Goal: Book appointment/travel/reservation

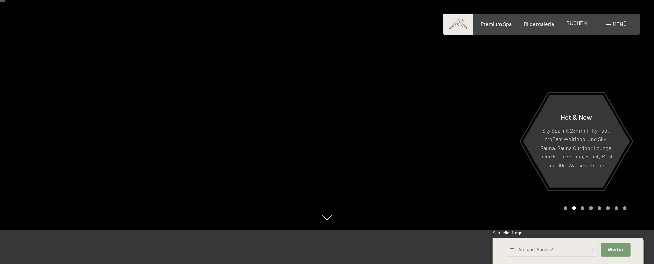
click at [578, 24] on span "BUCHEN" at bounding box center [577, 23] width 21 height 6
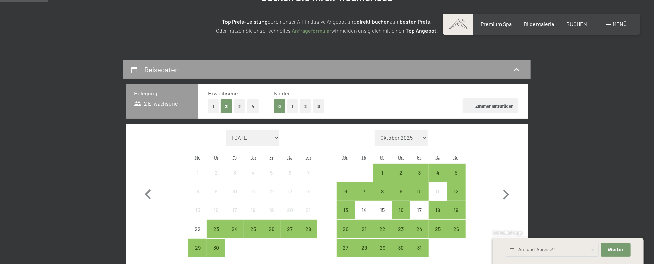
scroll to position [169, 0]
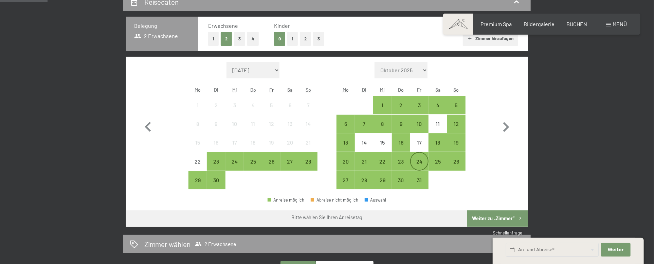
click at [420, 159] on div "24" at bounding box center [419, 167] width 17 height 17
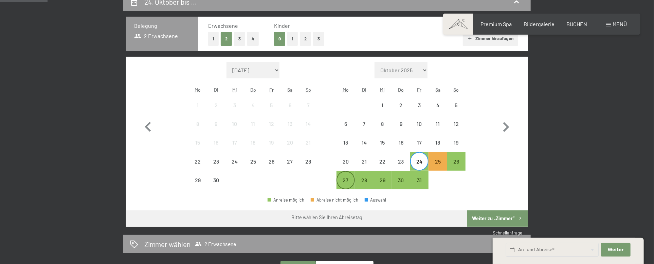
click at [345, 180] on div "27" at bounding box center [345, 186] width 17 height 17
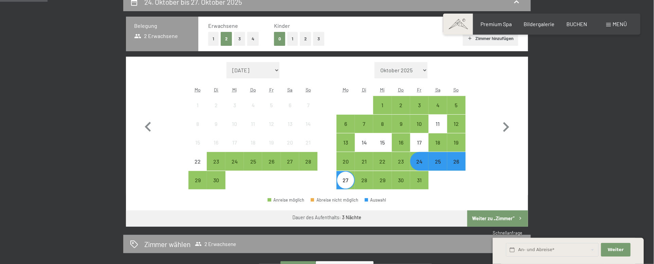
click at [486, 216] on button "Weiter zu „Zimmer“" at bounding box center [497, 218] width 61 height 16
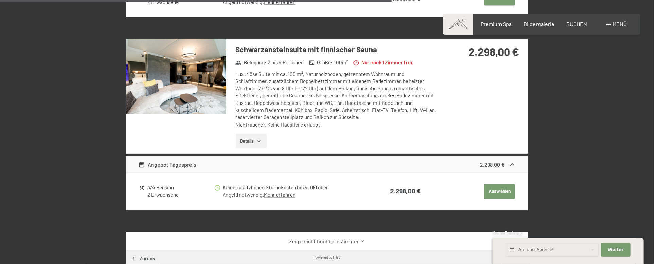
scroll to position [807, 0]
